Goal: Transaction & Acquisition: Purchase product/service

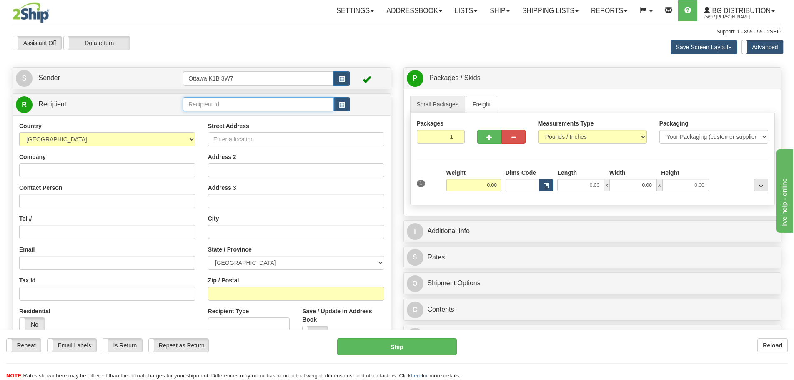
click at [229, 103] on input "text" at bounding box center [258, 104] width 151 height 14
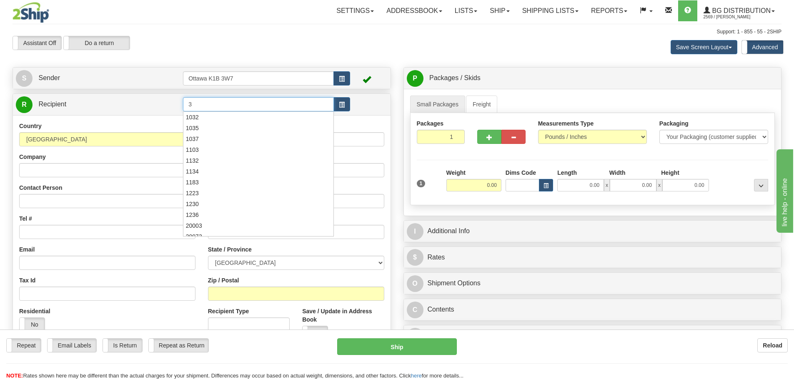
type input "3"
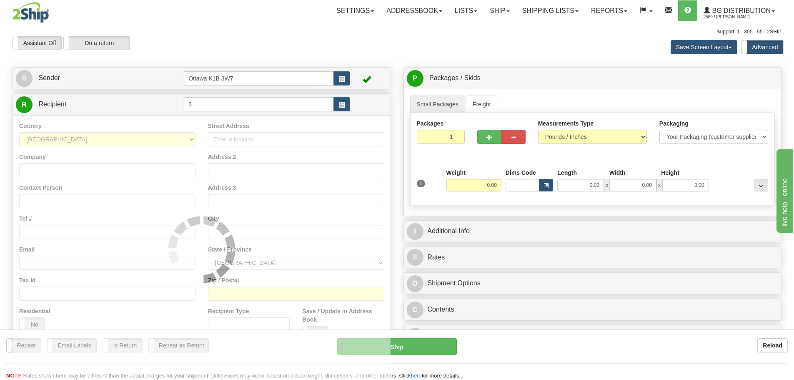
click at [258, 38] on div "Assistant On Assistant Off Do a return Do a return" at bounding box center [168, 43] width 325 height 14
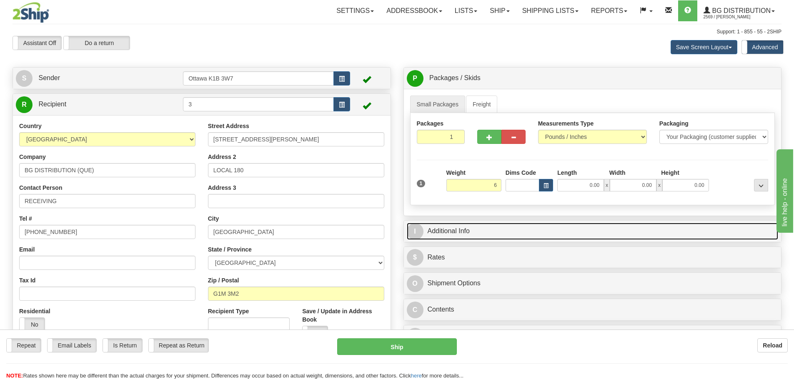
type input "6.00"
click at [513, 227] on link "I Additional Info" at bounding box center [593, 231] width 372 height 17
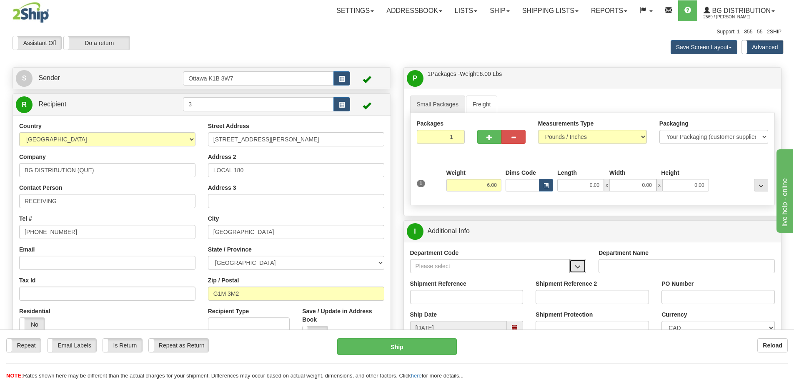
click at [581, 268] on button "button" at bounding box center [577, 266] width 17 height 14
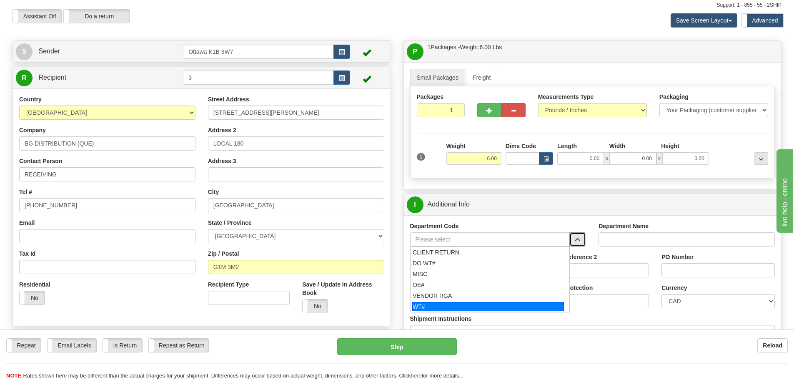
scroll to position [42, 0]
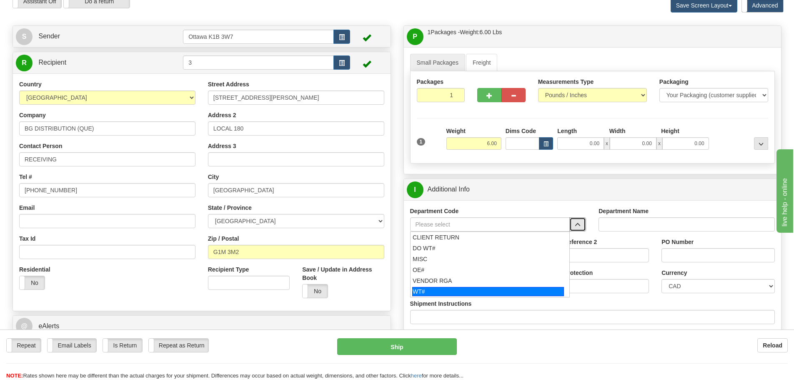
click at [453, 294] on div "WT#" at bounding box center [488, 291] width 152 height 9
type input "WT#"
type input "WAREHOUSE TRANSFERS"
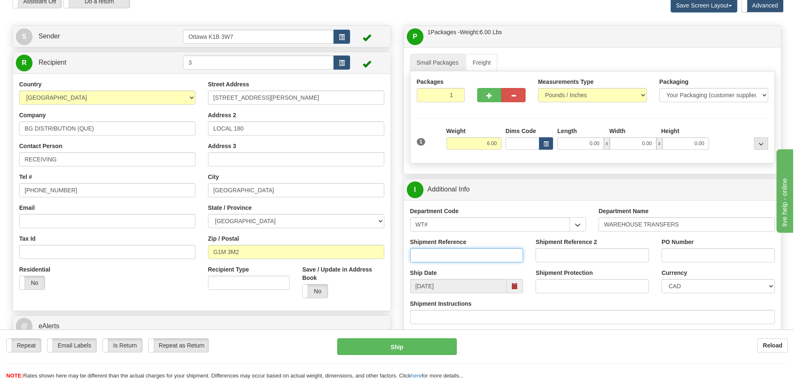
click at [450, 256] on input "Shipment Reference" at bounding box center [466, 255] width 113 height 14
type input "167401-00"
click at [727, 257] on input "PO Number" at bounding box center [717, 255] width 113 height 14
type input "N/A"
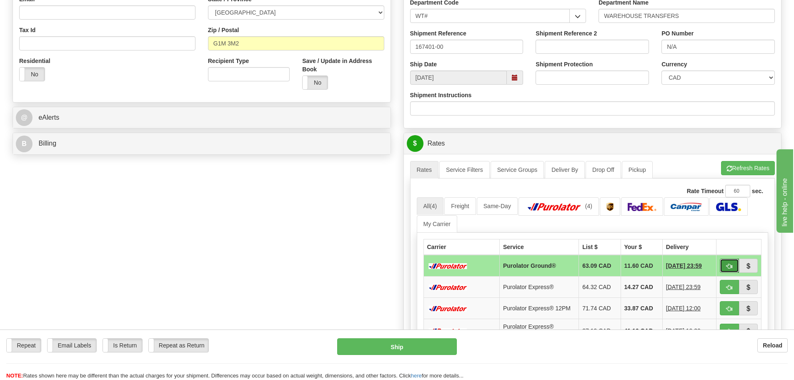
click at [734, 267] on button "button" at bounding box center [729, 265] width 19 height 14
type input "260"
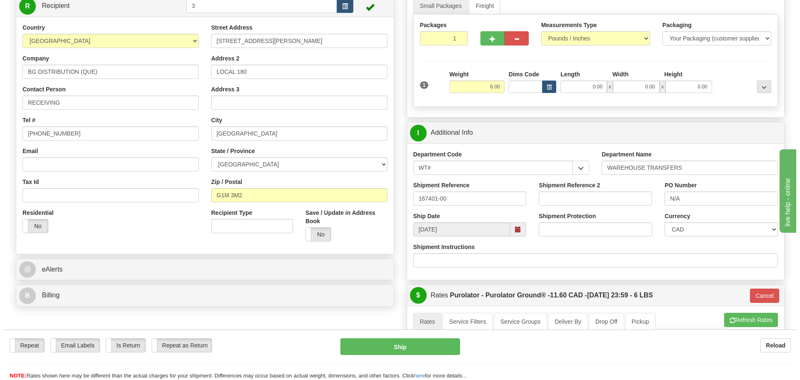
scroll to position [83, 0]
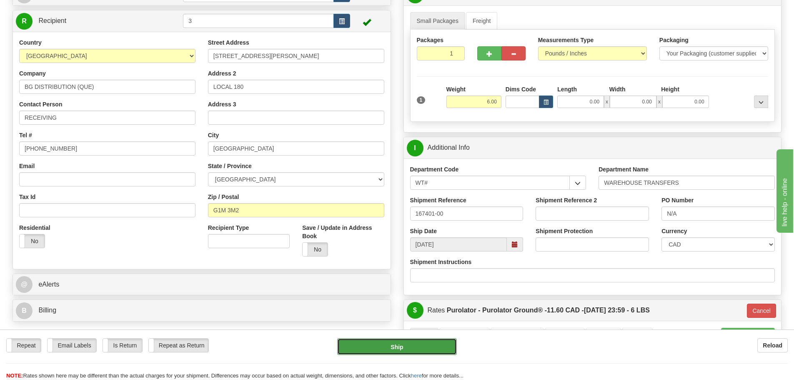
click at [425, 348] on button "Ship" at bounding box center [397, 346] width 120 height 17
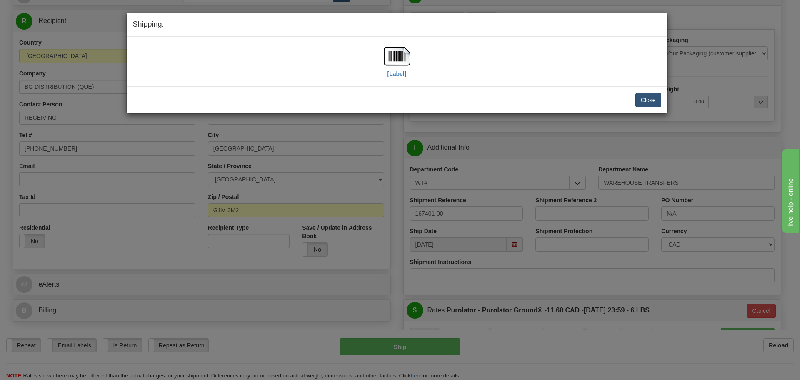
click at [661, 106] on div "Close Cancel Cancel Shipment and Quit Pickup Quit Pickup ONLY" at bounding box center [397, 99] width 541 height 27
click at [650, 103] on button "Close" at bounding box center [649, 100] width 26 height 14
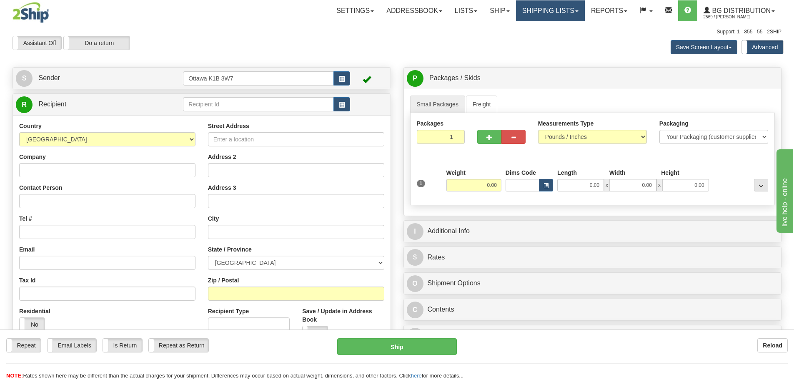
click at [523, 10] on link "Shipping lists" at bounding box center [550, 10] width 69 height 21
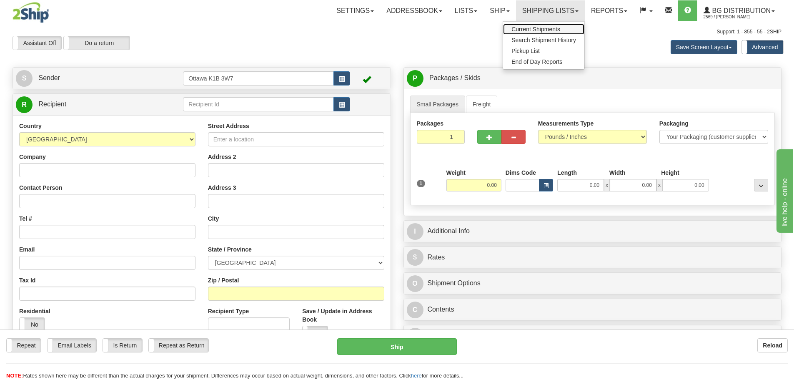
click at [532, 30] on span "Current Shipments" at bounding box center [535, 29] width 49 height 7
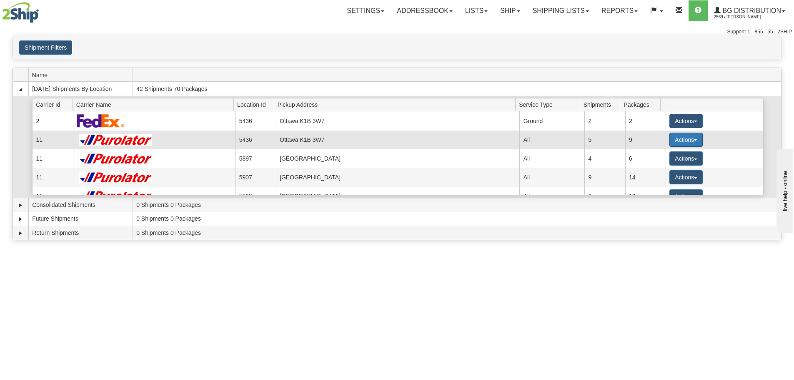
click at [676, 136] on button "Actions" at bounding box center [685, 140] width 33 height 14
click at [676, 143] on button "Actions" at bounding box center [685, 140] width 33 height 14
click at [674, 137] on button "Actions" at bounding box center [685, 140] width 33 height 14
click at [674, 160] on link "Details" at bounding box center [669, 155] width 67 height 11
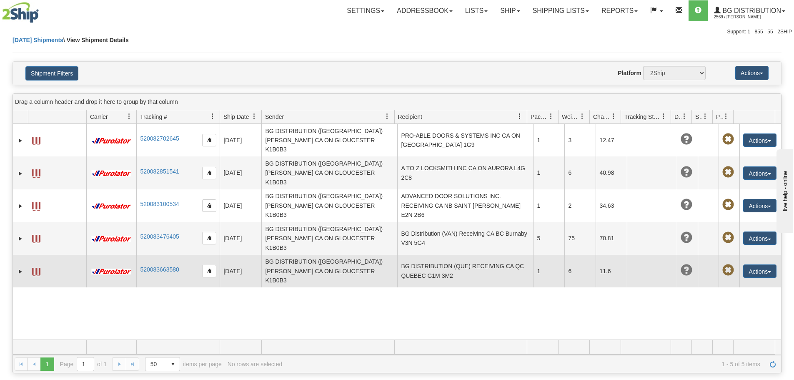
click at [338, 255] on td "BG DISTRIBUTION (OTTAWA) Christopher Szymanski CA ON GLOUCESTER K1B0B3" at bounding box center [329, 271] width 136 height 33
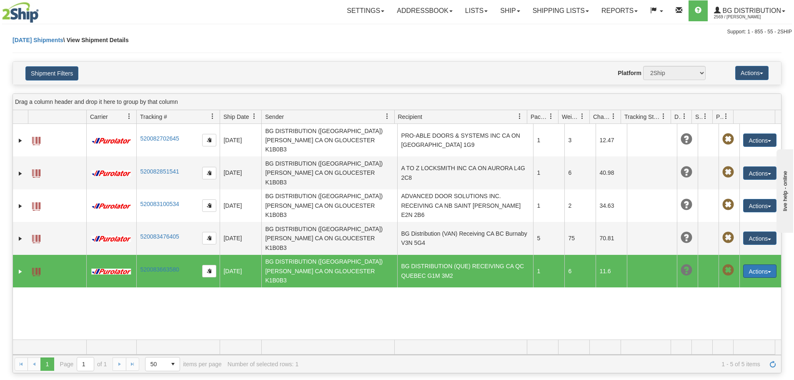
click at [761, 264] on button "Actions" at bounding box center [759, 270] width 33 height 13
click at [730, 281] on link "Edit" at bounding box center [742, 286] width 67 height 11
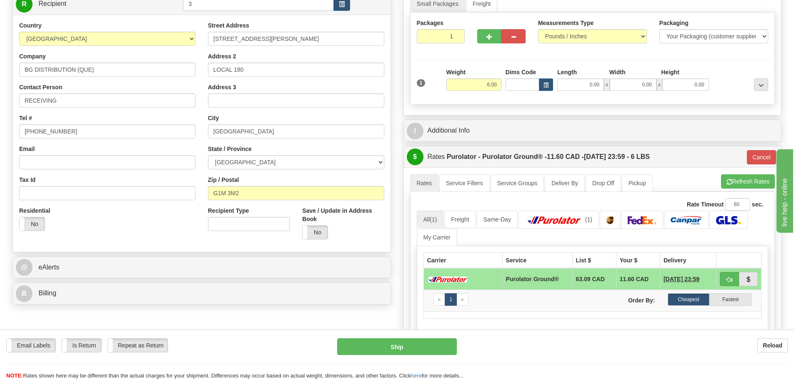
scroll to position [125, 0]
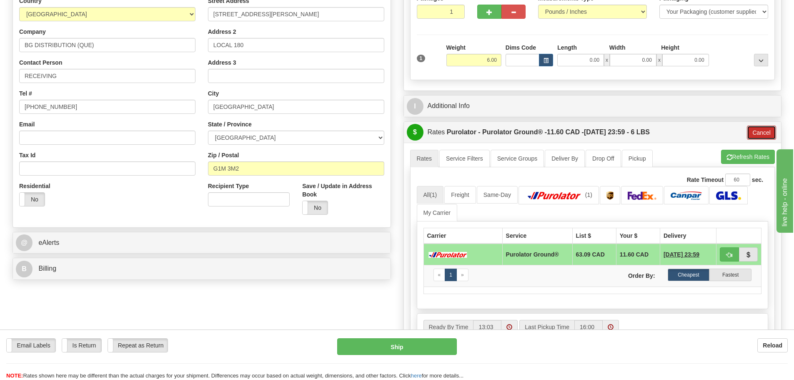
click at [764, 135] on button "Cancel" at bounding box center [761, 132] width 29 height 14
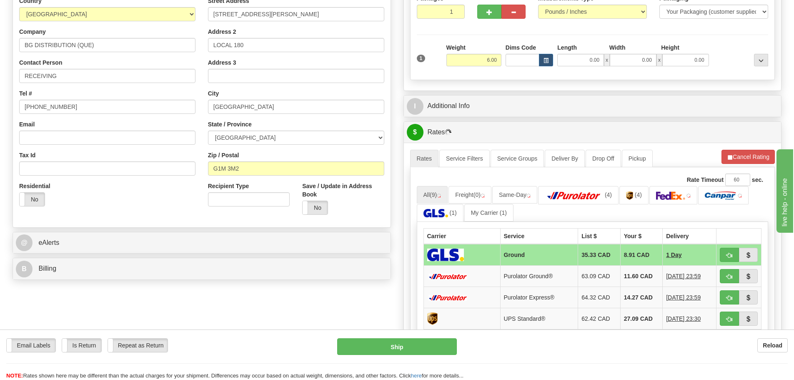
click at [743, 146] on div "A change has been made which could impact your rate estimate. To ensure the est…" at bounding box center [593, 295] width 378 height 305
click at [743, 150] on button "Cancel Rating" at bounding box center [747, 157] width 53 height 14
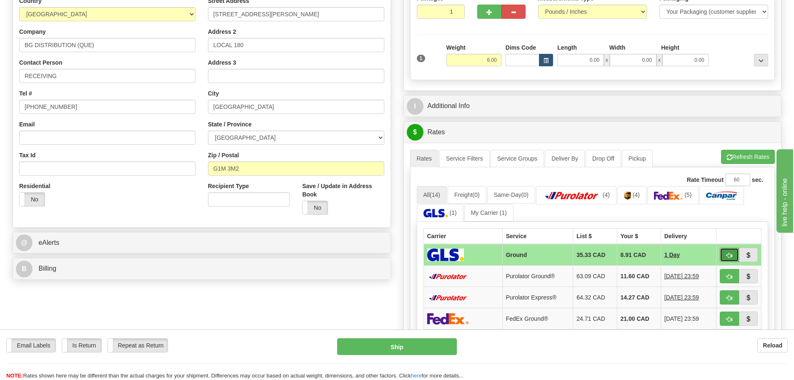
click at [737, 255] on button "button" at bounding box center [729, 255] width 19 height 14
type input "1"
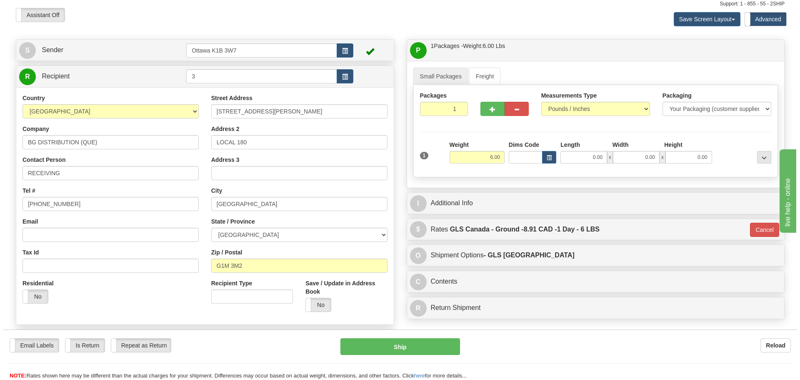
scroll to position [42, 0]
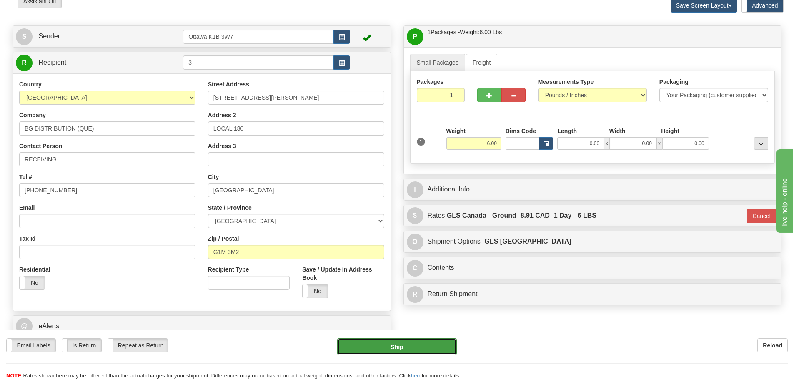
click at [401, 344] on button "Ship" at bounding box center [397, 346] width 120 height 17
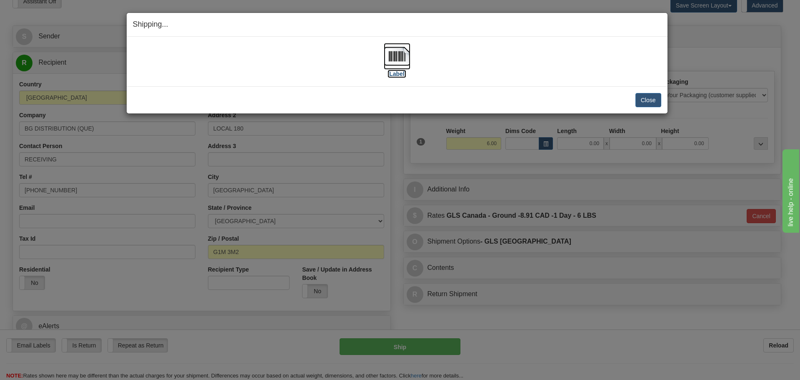
click at [393, 77] on label "[Label]" at bounding box center [397, 74] width 19 height 8
click at [644, 100] on button "Close" at bounding box center [649, 100] width 26 height 14
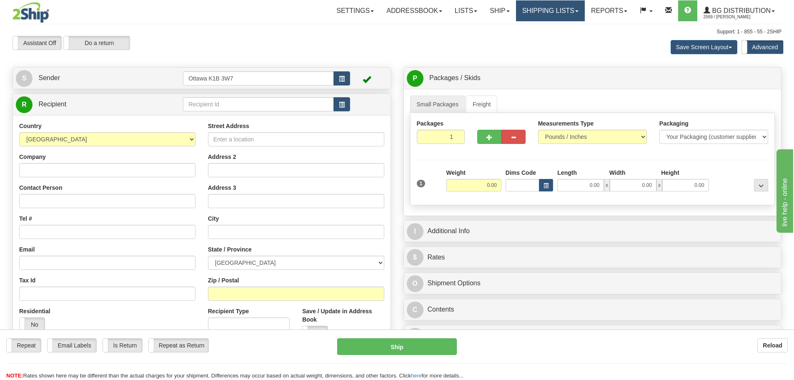
click at [550, 9] on link "Shipping lists" at bounding box center [550, 10] width 69 height 21
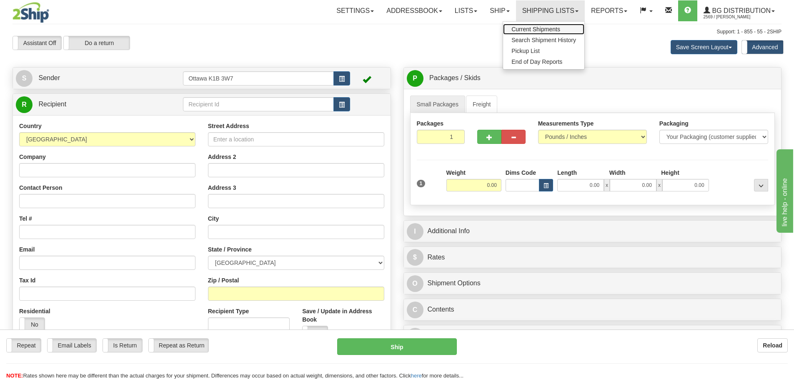
click at [543, 28] on span "Current Shipments" at bounding box center [535, 29] width 49 height 7
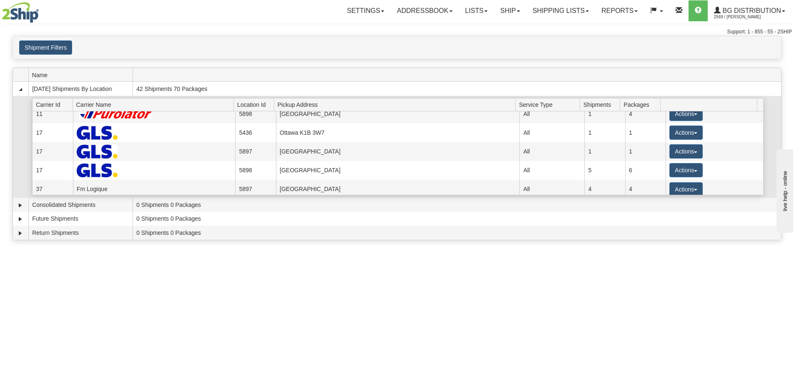
scroll to position [101, 0]
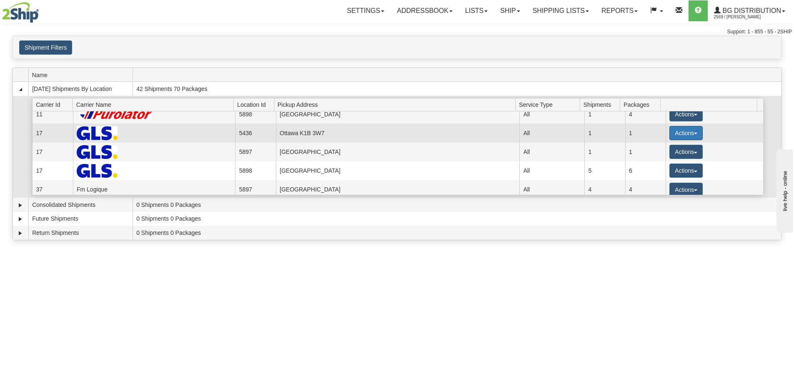
click at [673, 136] on button "Actions" at bounding box center [685, 133] width 33 height 14
click at [666, 148] on span "Details" at bounding box center [655, 148] width 23 height 6
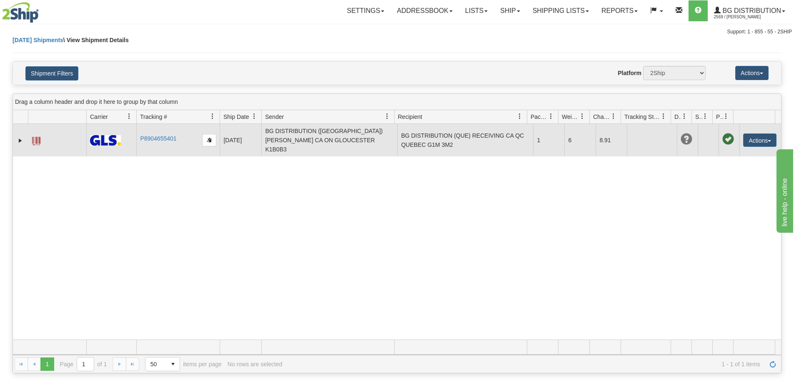
click at [494, 134] on td "BG DISTRIBUTION (QUE) RECEIVING CA QC QUEBEC G1M 3M2" at bounding box center [465, 140] width 136 height 33
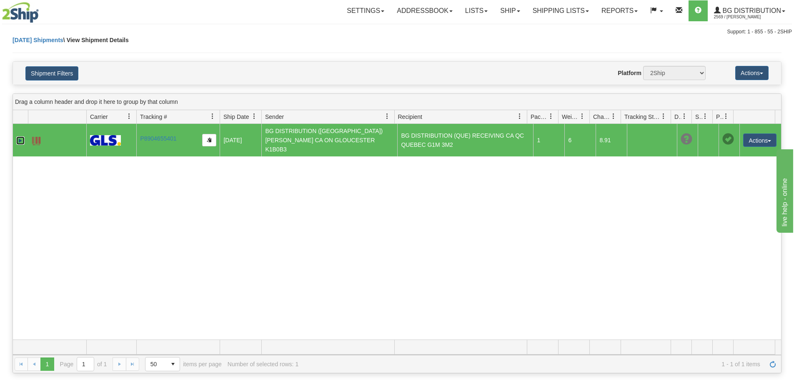
click at [23, 137] on link "Expand" at bounding box center [20, 140] width 8 height 8
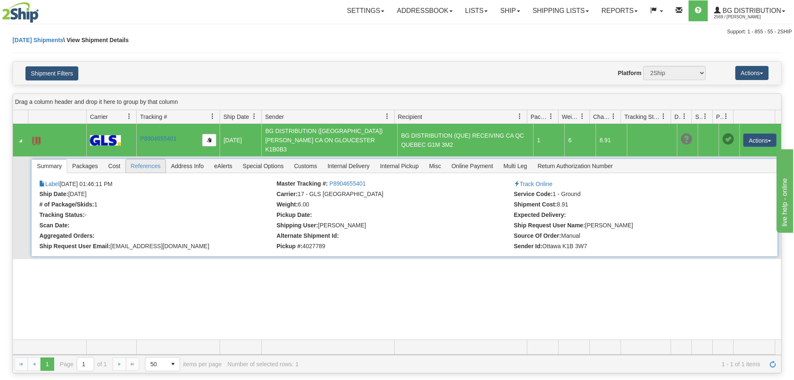
click at [145, 160] on span "References" at bounding box center [146, 165] width 40 height 13
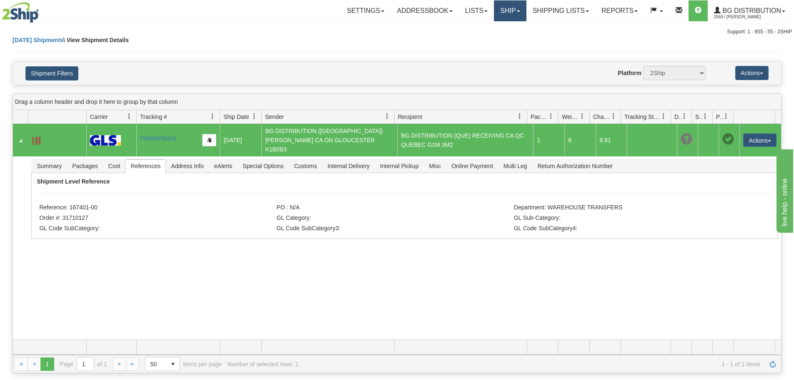
click at [508, 11] on link "Ship" at bounding box center [510, 10] width 32 height 21
click at [498, 33] on link "Ship Screen" at bounding box center [493, 29] width 66 height 11
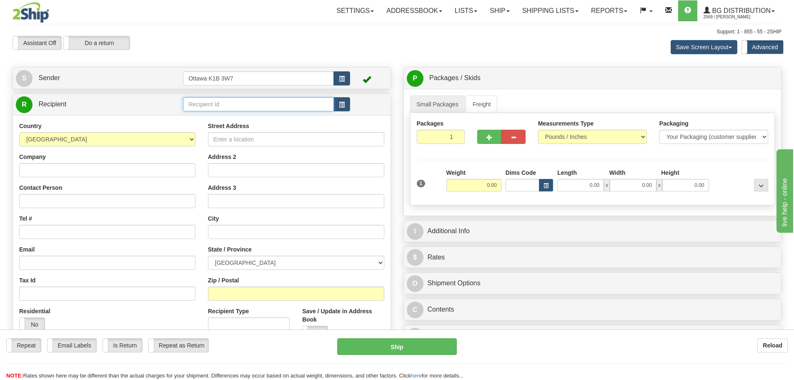
click at [260, 105] on input "text" at bounding box center [258, 104] width 151 height 14
type input "8"
click at [434, 40] on div "Assistant On Assistant Off Do a return Do a return Previous Next Save Screen La…" at bounding box center [396, 47] width 781 height 23
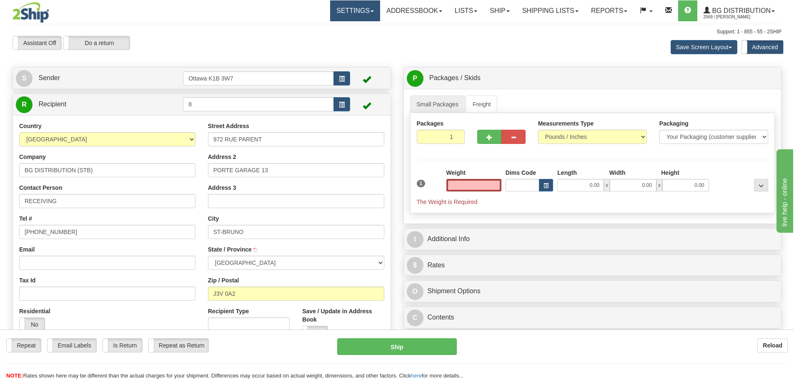
type input "0.00"
click at [487, 139] on span "button" at bounding box center [489, 137] width 6 height 5
type input "2"
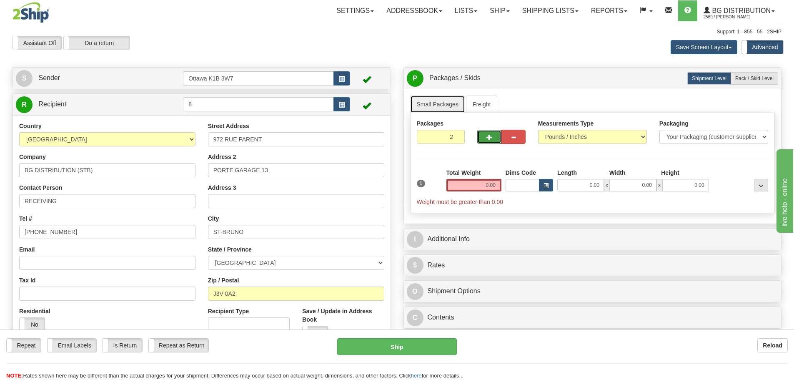
click at [462, 105] on link "Small Packages" at bounding box center [437, 104] width 55 height 18
click at [746, 81] on label "Pack / Skid Level Pack.." at bounding box center [755, 78] width 48 height 13
radio input "true"
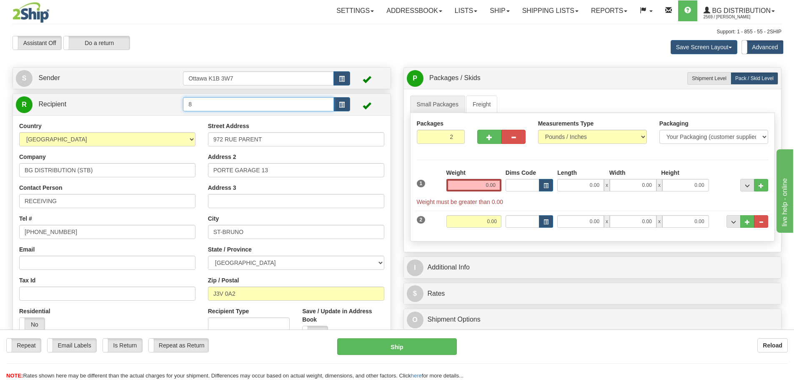
drag, startPoint x: 231, startPoint y: 106, endPoint x: 40, endPoint y: 117, distance: 190.8
click at [56, 114] on div "R Recipient 8" at bounding box center [202, 104] width 378 height 21
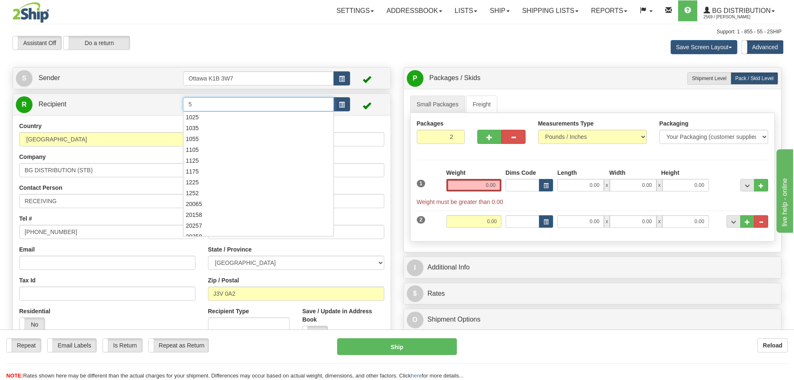
type input "5"
click at [205, 32] on div "Support: 1 - 855 - 55 - 2SHIP" at bounding box center [397, 31] width 769 height 7
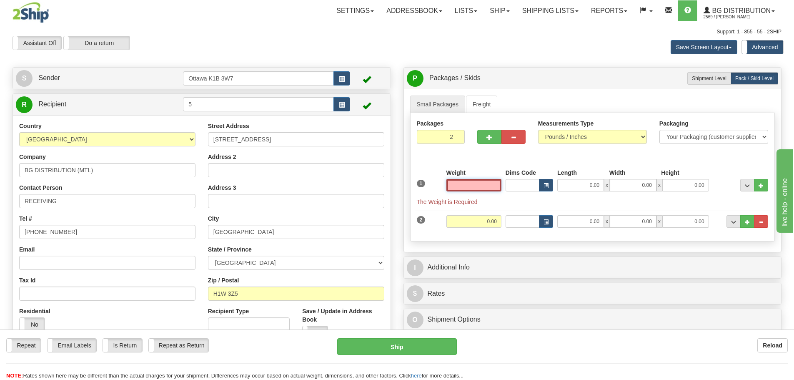
click at [472, 181] on input "text" at bounding box center [473, 185] width 55 height 13
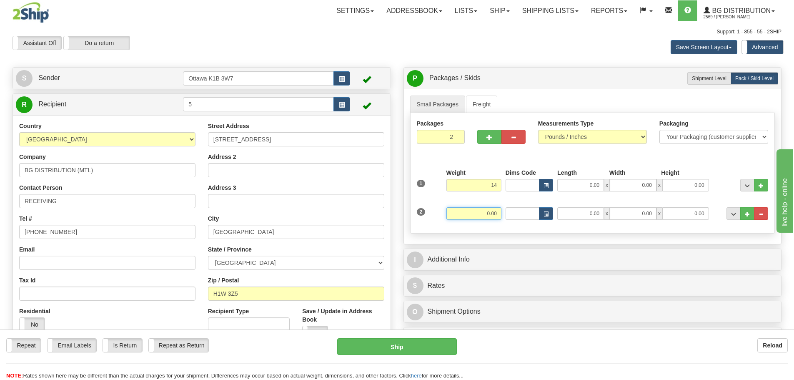
type input "14.00"
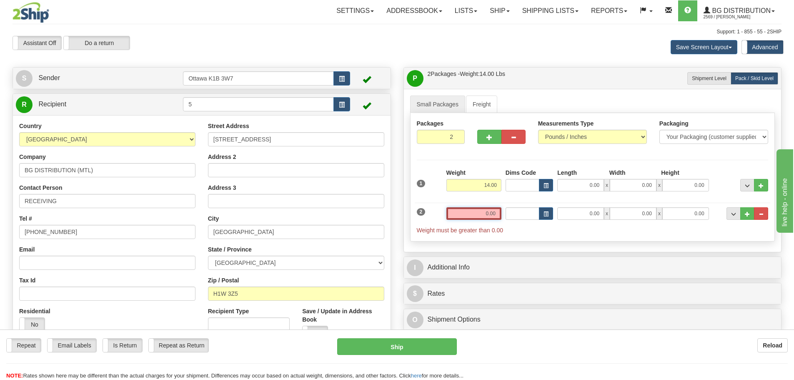
click at [494, 213] on input "0.00" at bounding box center [473, 213] width 55 height 13
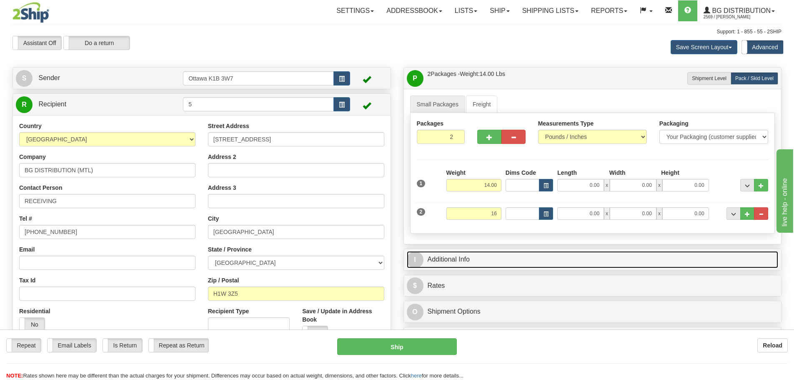
type input "16.00"
click at [550, 261] on link "I Additional Info" at bounding box center [593, 259] width 372 height 17
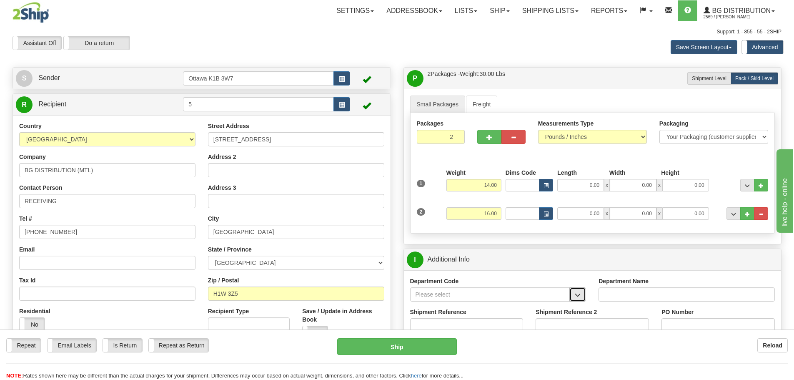
click at [583, 295] on button "button" at bounding box center [577, 294] width 17 height 14
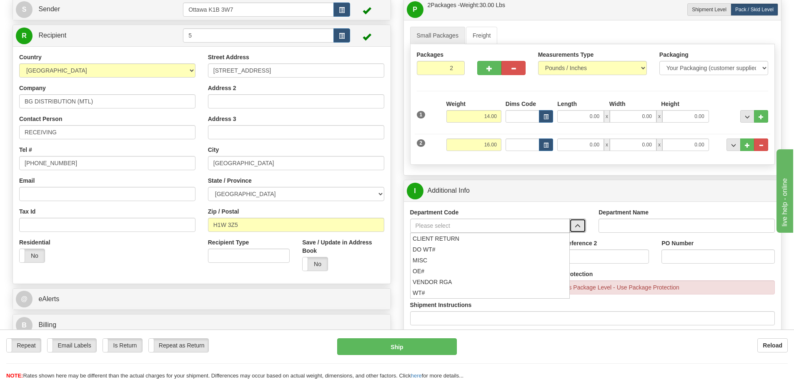
scroll to position [83, 0]
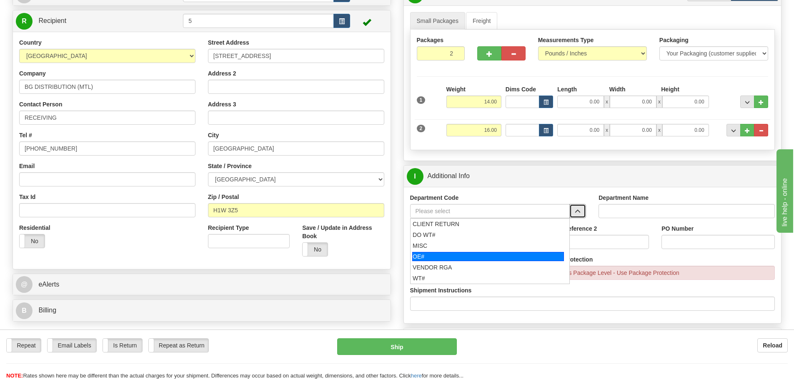
click at [461, 255] on div "OE#" at bounding box center [488, 256] width 152 height 9
type input "OE#"
type input "ORDERS"
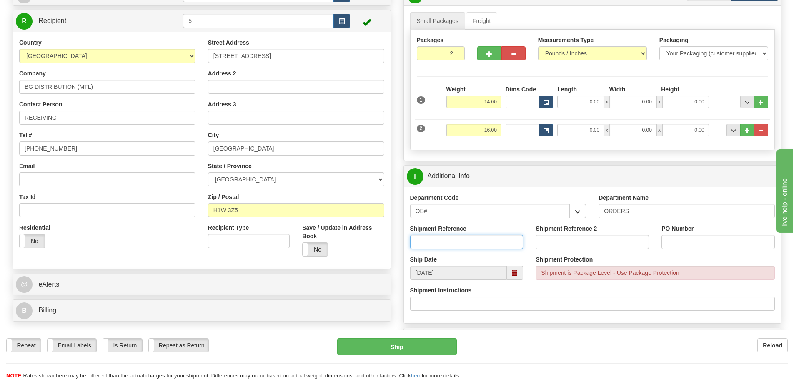
click at [461, 243] on input "Shipment Reference" at bounding box center [466, 242] width 113 height 14
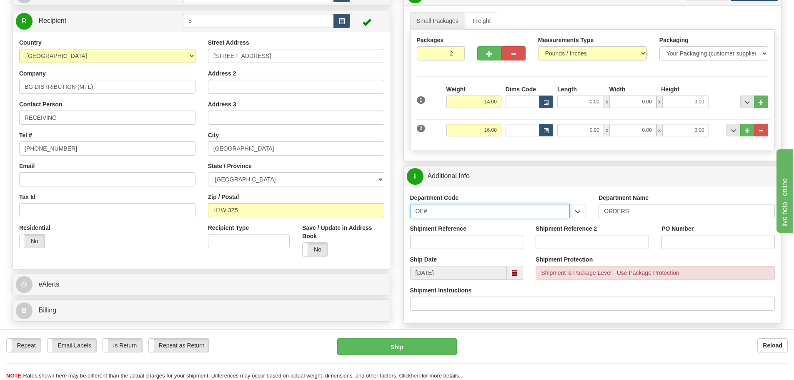
drag, startPoint x: 452, startPoint y: 212, endPoint x: 265, endPoint y: 245, distance: 189.2
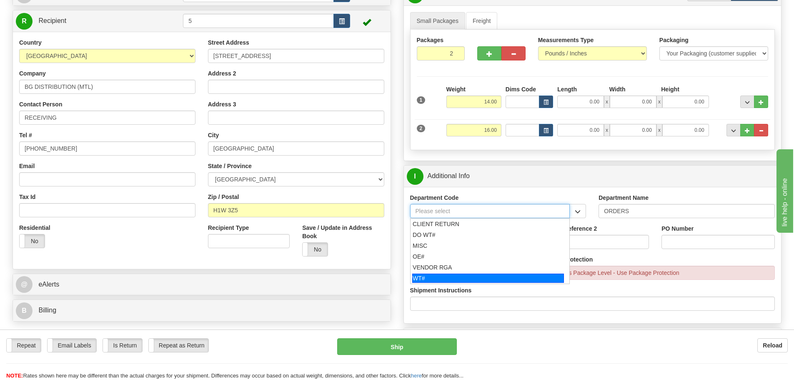
click at [471, 279] on div "WT#" at bounding box center [488, 277] width 152 height 9
type input "WT#"
type input "WAREHOUSE TRANSFERS"
type input "WT#"
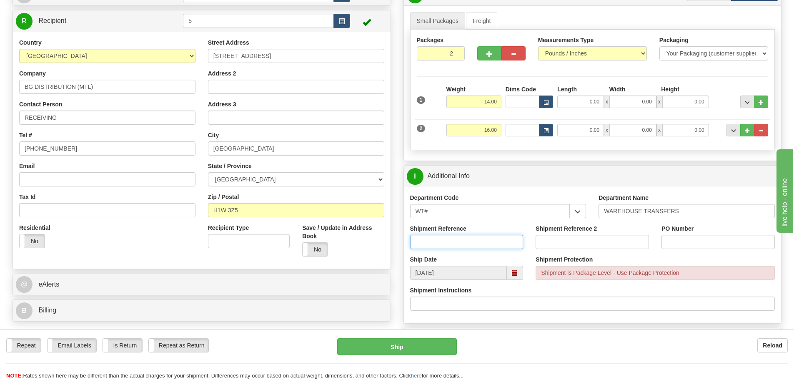
click at [465, 243] on input "Shipment Reference" at bounding box center [466, 242] width 113 height 14
type input "163731-00"
drag, startPoint x: 552, startPoint y: 242, endPoint x: 503, endPoint y: 215, distance: 55.2
click at [552, 242] on input "Shipment Reference 2" at bounding box center [592, 242] width 113 height 14
type input "167346-00"
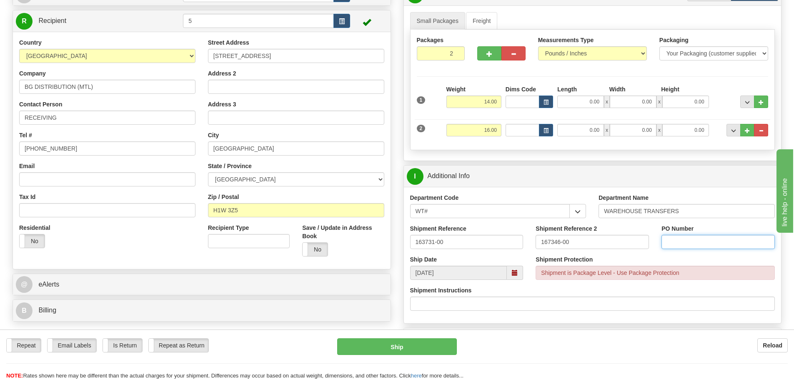
click at [674, 240] on input "PO Number" at bounding box center [717, 242] width 113 height 14
type input "N/A"
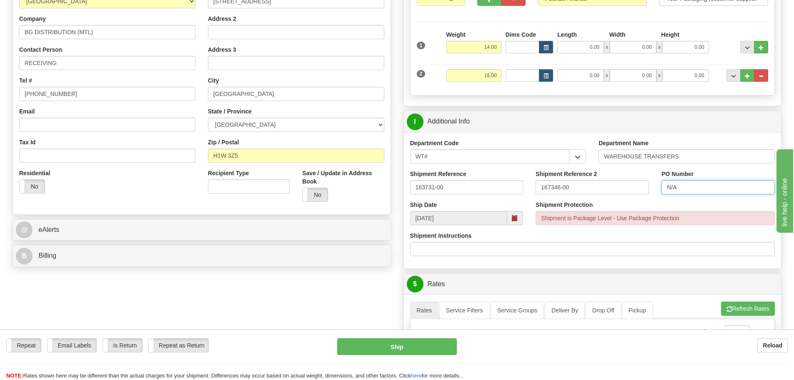
scroll to position [250, 0]
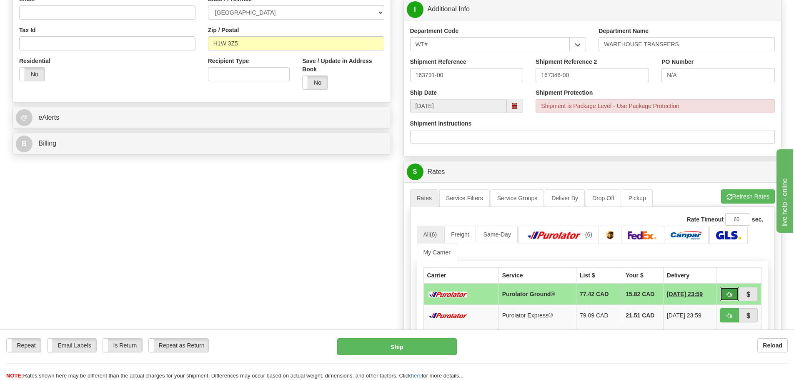
click at [733, 293] on button "button" at bounding box center [729, 294] width 19 height 14
type input "260"
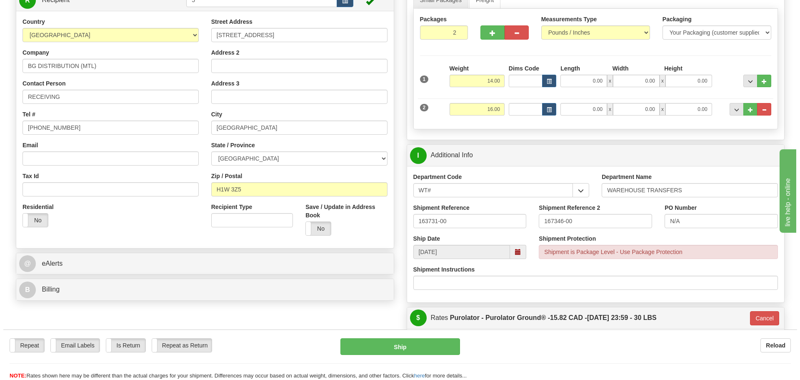
scroll to position [125, 0]
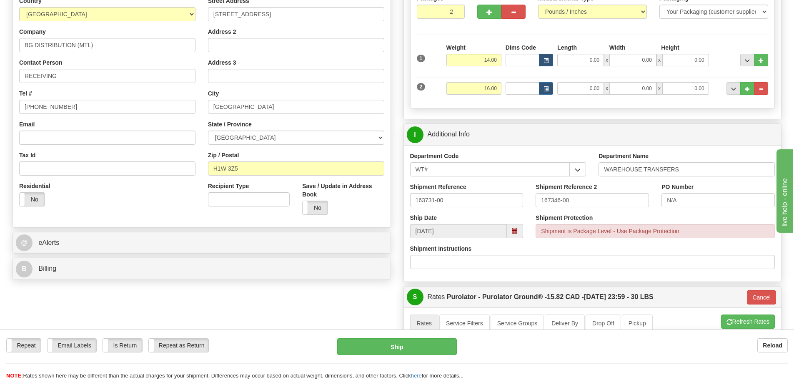
click at [404, 338] on div "Repeat Repeat Email Labels Email Labels Edit Is Return Is Return Repeat as Retu…" at bounding box center [397, 354] width 794 height 50
click at [413, 348] on button "Ship" at bounding box center [397, 346] width 120 height 17
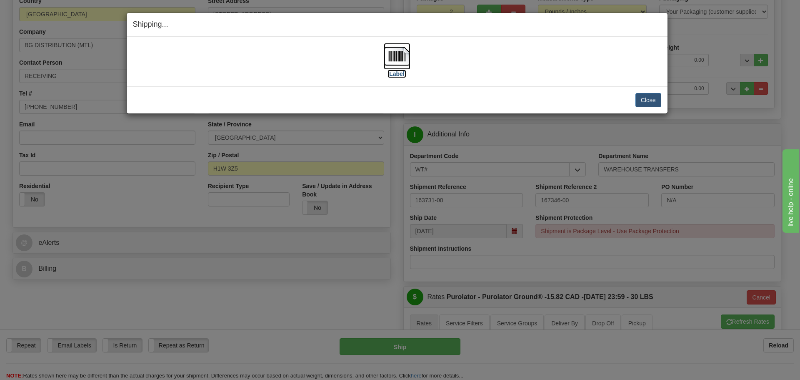
click at [400, 73] on label "[Label]" at bounding box center [397, 74] width 19 height 8
click at [653, 102] on button "Close" at bounding box center [649, 100] width 26 height 14
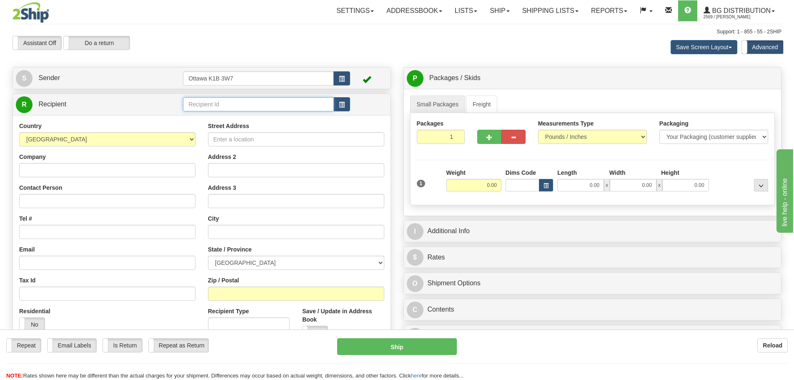
click at [248, 103] on input "text" at bounding box center [258, 104] width 151 height 14
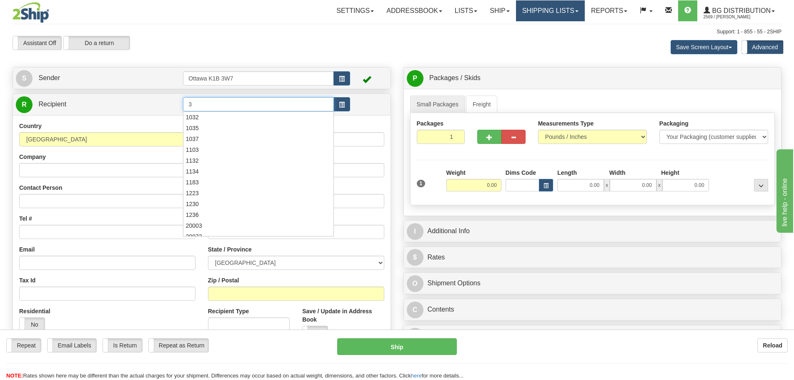
type input "3"
click at [559, 8] on link "Shipping lists" at bounding box center [550, 10] width 69 height 21
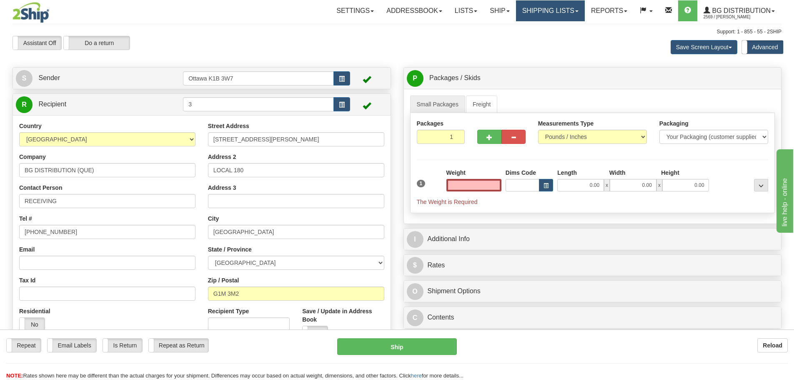
type input "0.00"
click at [540, 8] on link "Shipping lists" at bounding box center [550, 10] width 69 height 21
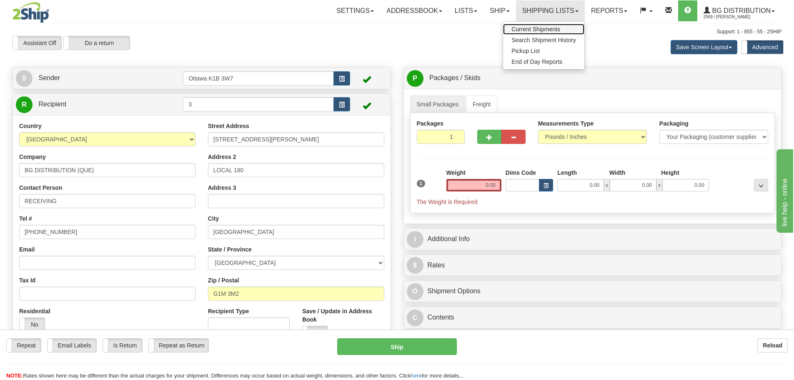
click at [538, 28] on span "Current Shipments" at bounding box center [535, 29] width 49 height 7
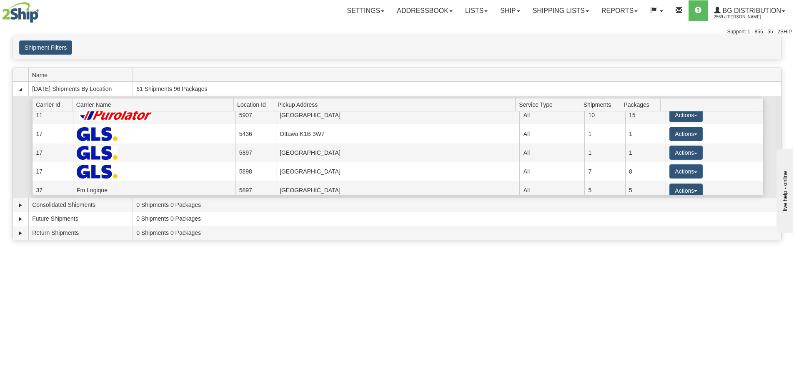
scroll to position [59, 0]
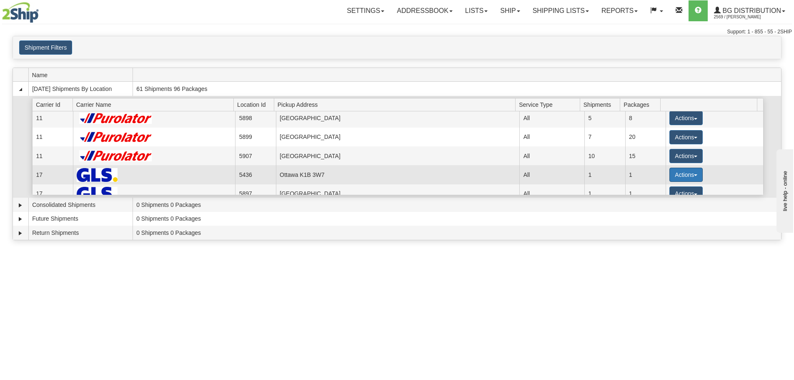
click at [673, 178] on button "Actions" at bounding box center [685, 175] width 33 height 14
click at [659, 188] on span "Details" at bounding box center [655, 190] width 23 height 6
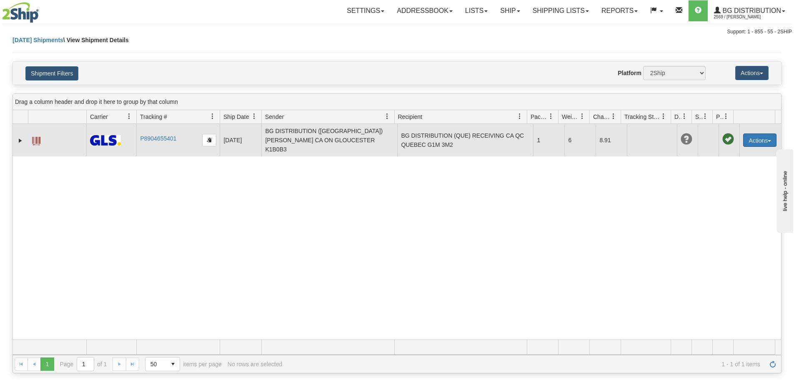
click at [761, 133] on button "Actions" at bounding box center [759, 139] width 33 height 13
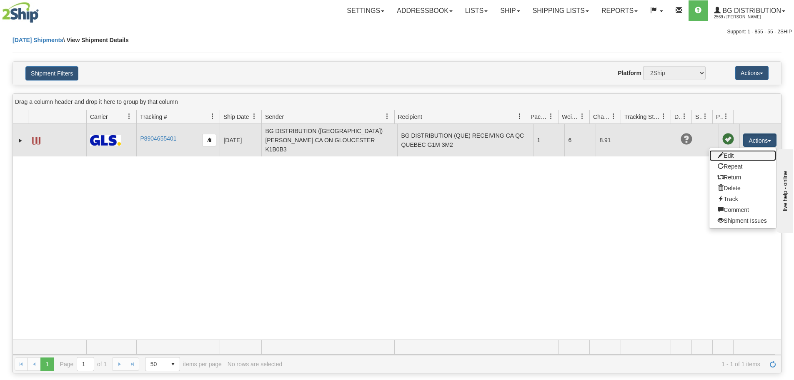
click at [741, 150] on link "Edit" at bounding box center [742, 155] width 67 height 11
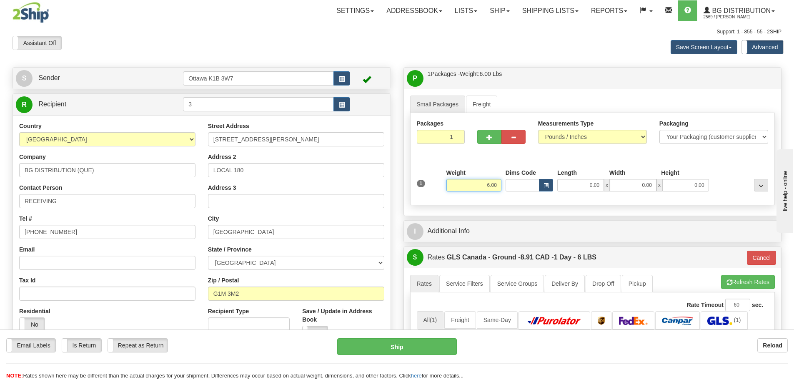
drag, startPoint x: 476, startPoint y: 184, endPoint x: 615, endPoint y: 241, distance: 150.1
click at [515, 195] on div "1 Weight 6.00 Dims Code 0.00" at bounding box center [593, 183] width 356 height 30
type input "11.00"
type input "1"
click at [399, 261] on div "P Packages / Skids 1 Packages - Weight: 6.00 Lbs 1 Skids - Weight: NaN Lbs Ship…" at bounding box center [592, 318] width 391 height 503
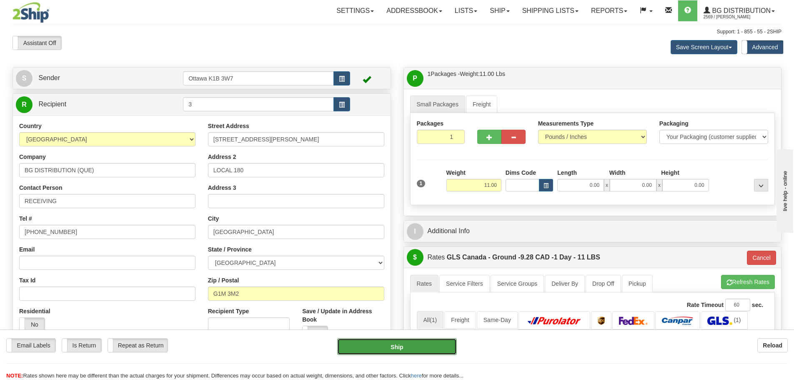
click at [416, 345] on button "Ship" at bounding box center [397, 346] width 120 height 17
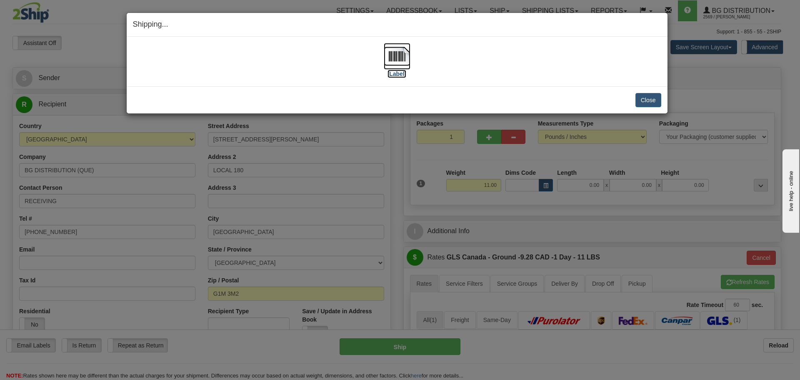
click at [395, 67] on img at bounding box center [397, 56] width 27 height 27
click at [644, 101] on button "Close" at bounding box center [649, 100] width 26 height 14
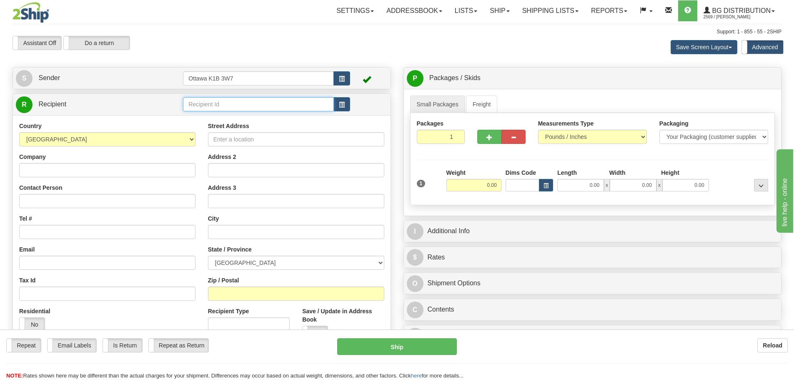
click at [295, 103] on input "text" at bounding box center [258, 104] width 151 height 14
